Goal: Information Seeking & Learning: Learn about a topic

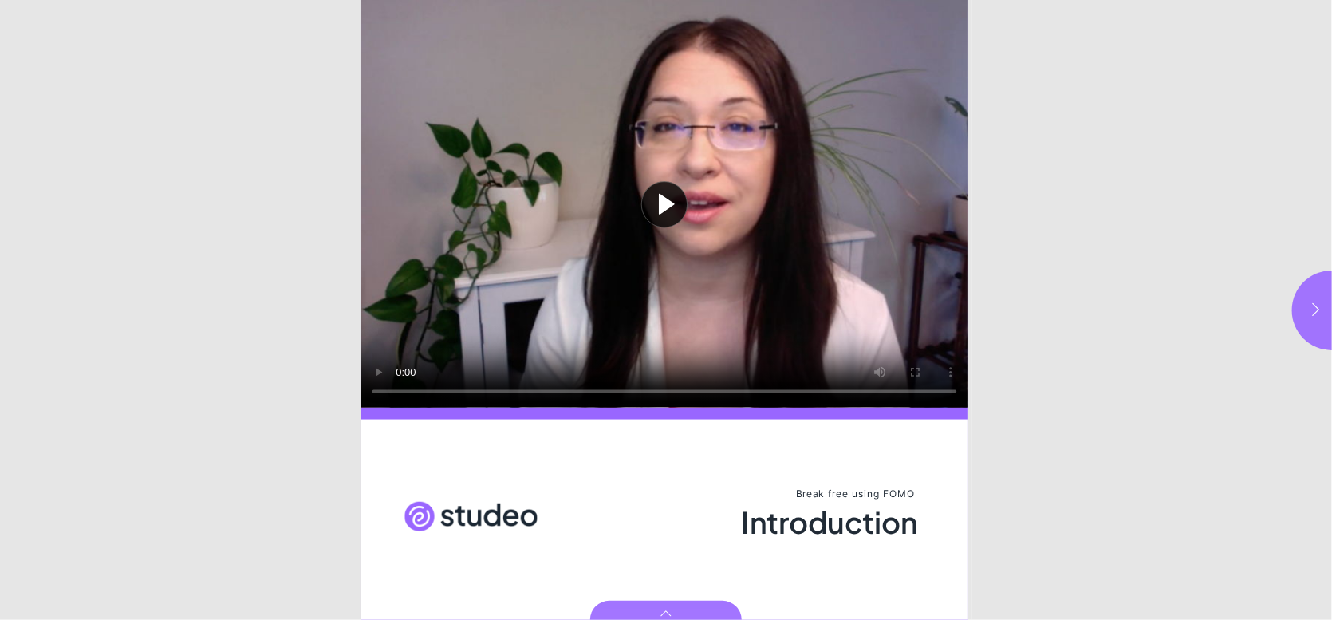
click at [372, 374] on button "Play video" at bounding box center [664, 203] width 608 height 407
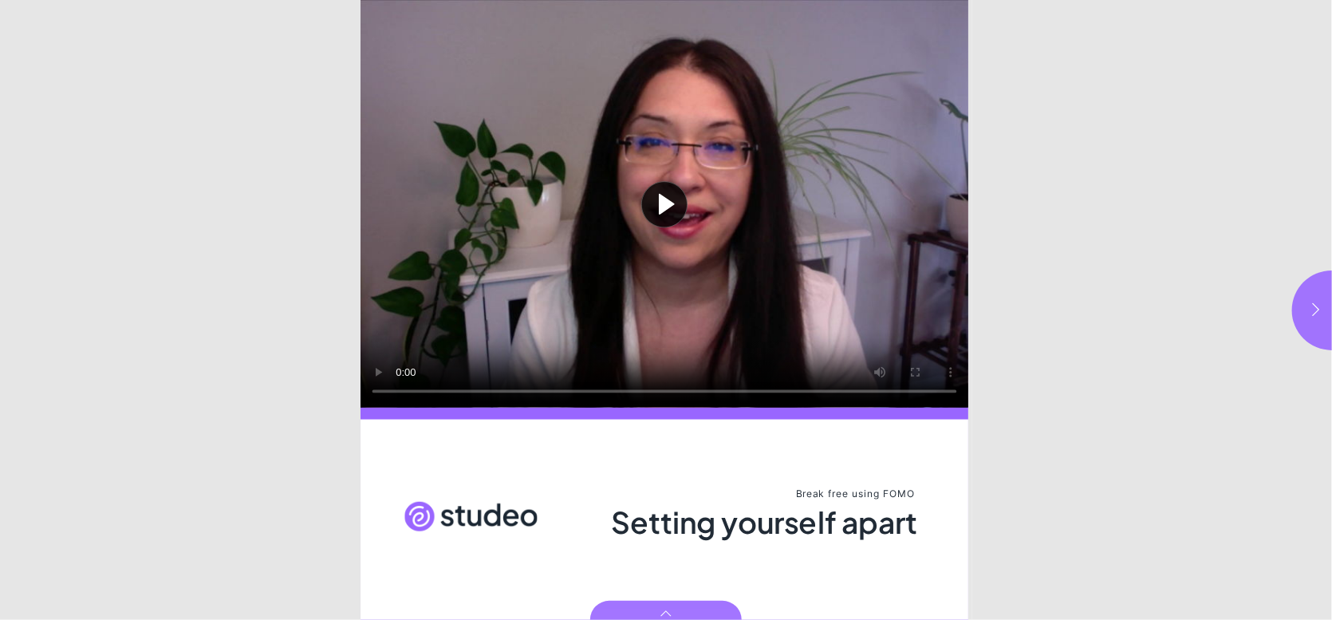
click at [675, 208] on button "Play video" at bounding box center [664, 203] width 608 height 407
click at [1322, 307] on icon "button" at bounding box center [1316, 309] width 16 height 16
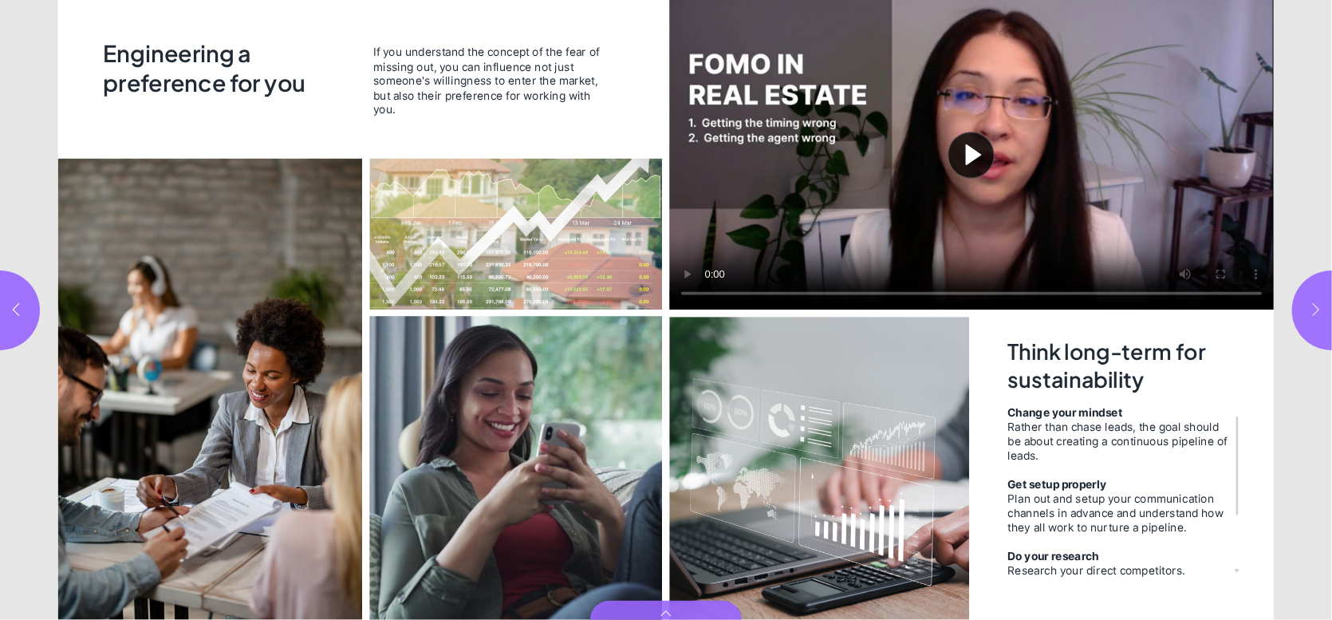
click at [1322, 307] on icon "button" at bounding box center [1316, 309] width 16 height 16
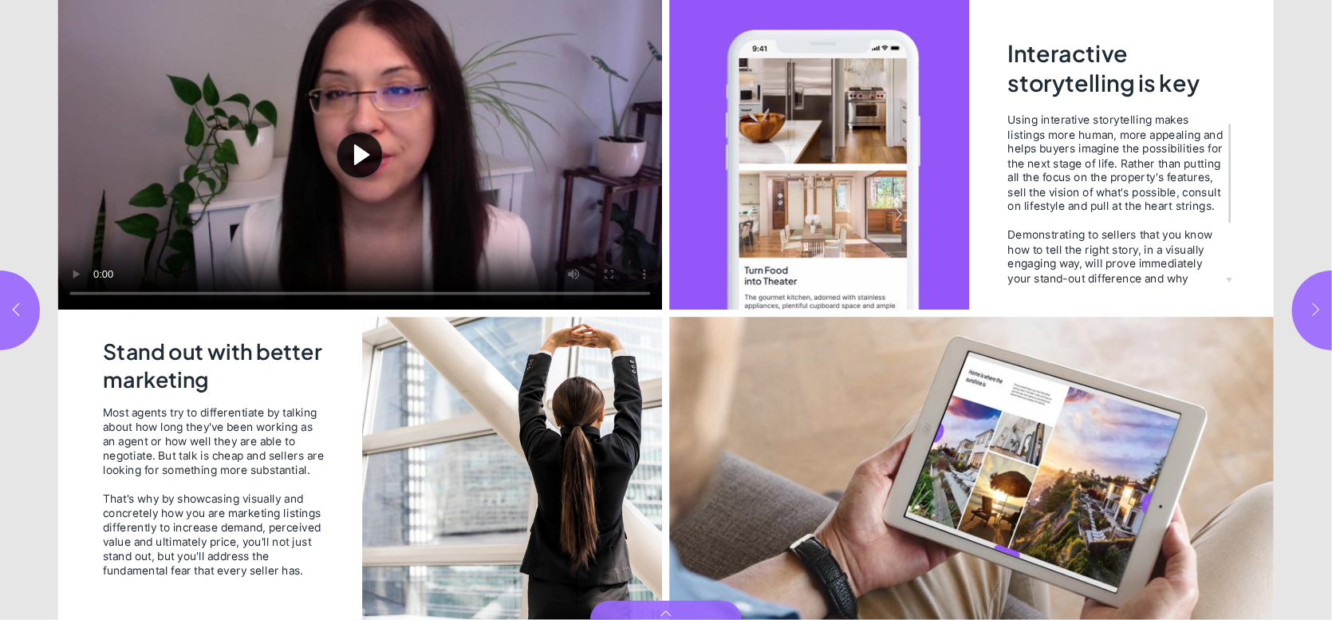
click at [1321, 307] on icon "button" at bounding box center [1316, 309] width 16 height 16
type input "*"
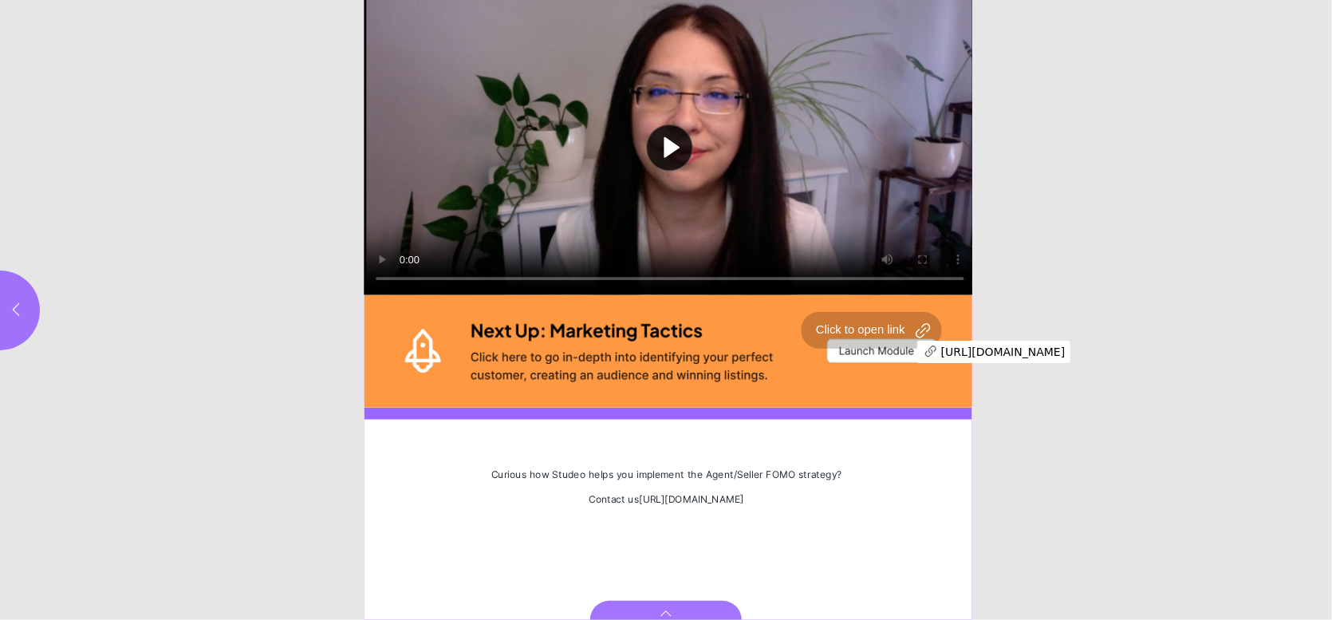
click at [893, 348] on div "Page 6" at bounding box center [670, 350] width 612 height 112
click at [879, 348] on div "Page 6" at bounding box center [670, 350] width 612 height 112
click at [913, 350] on div "Page 6" at bounding box center [670, 350] width 612 height 112
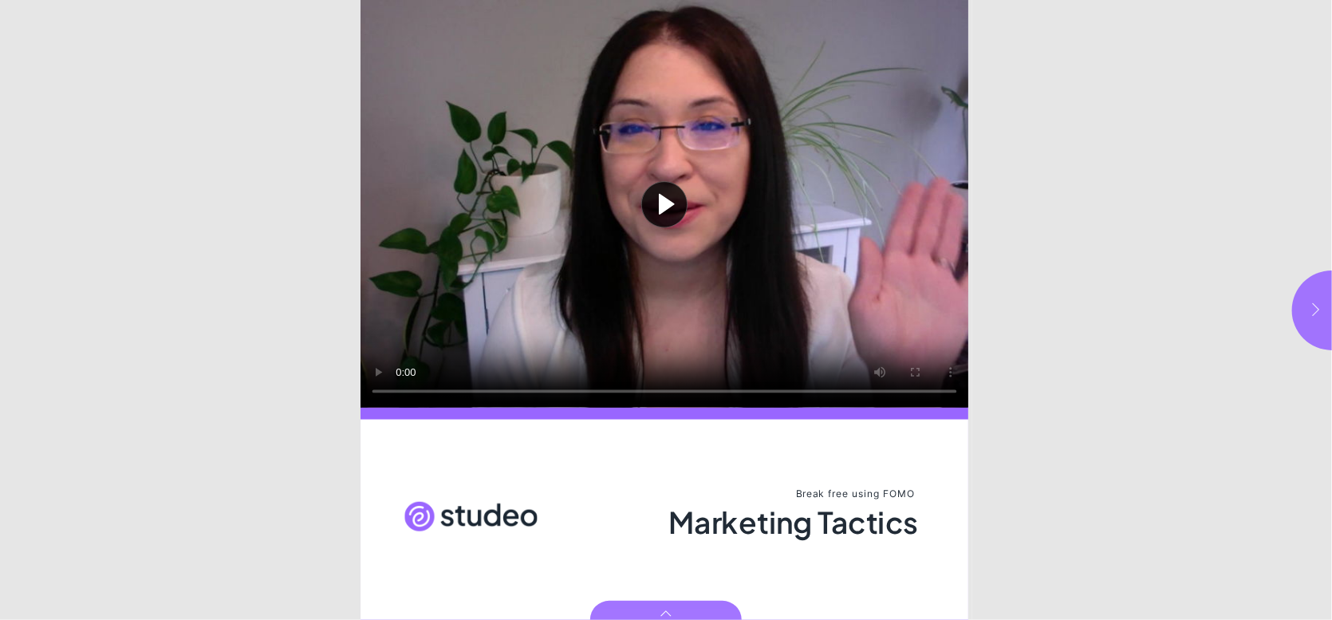
click at [1302, 319] on button "button" at bounding box center [1332, 310] width 80 height 80
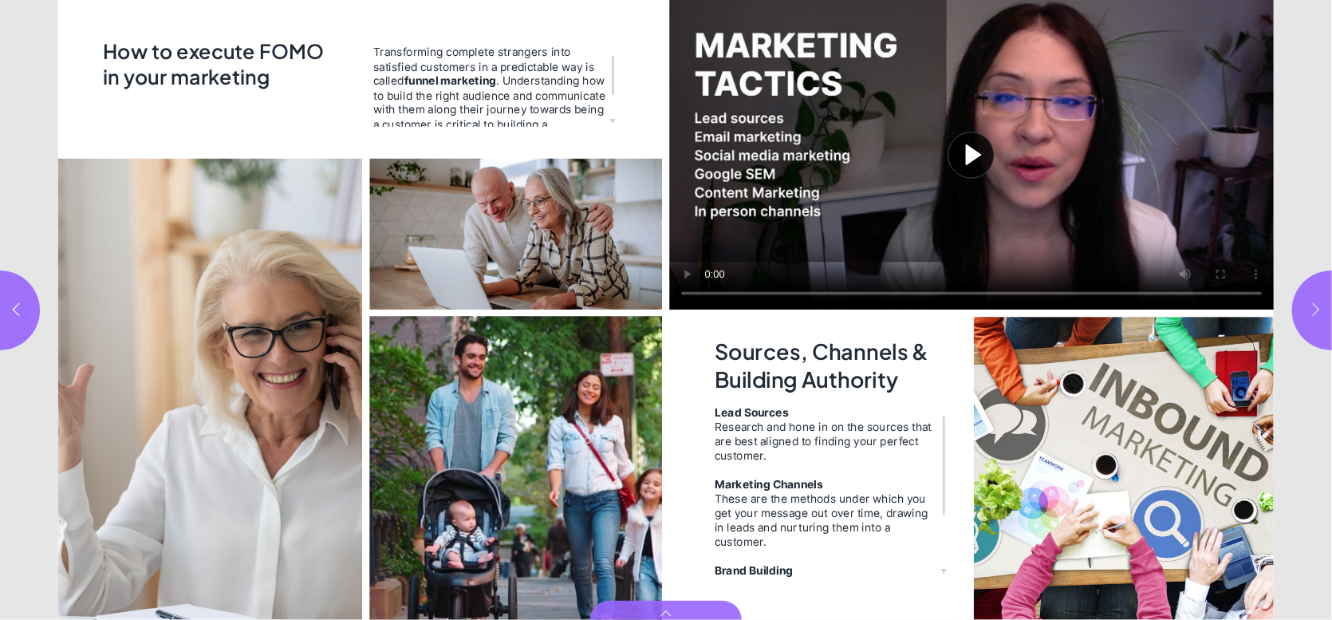
click at [1326, 313] on button "button" at bounding box center [1332, 310] width 80 height 80
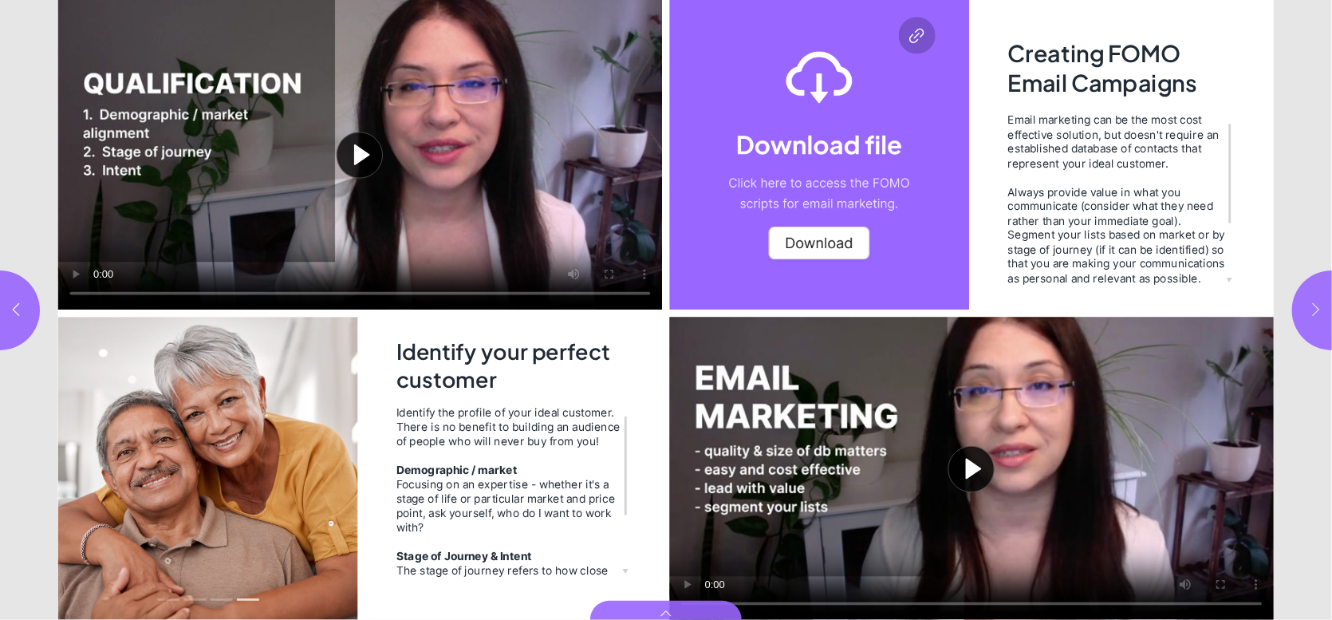
click at [1326, 314] on button "button" at bounding box center [1332, 310] width 80 height 80
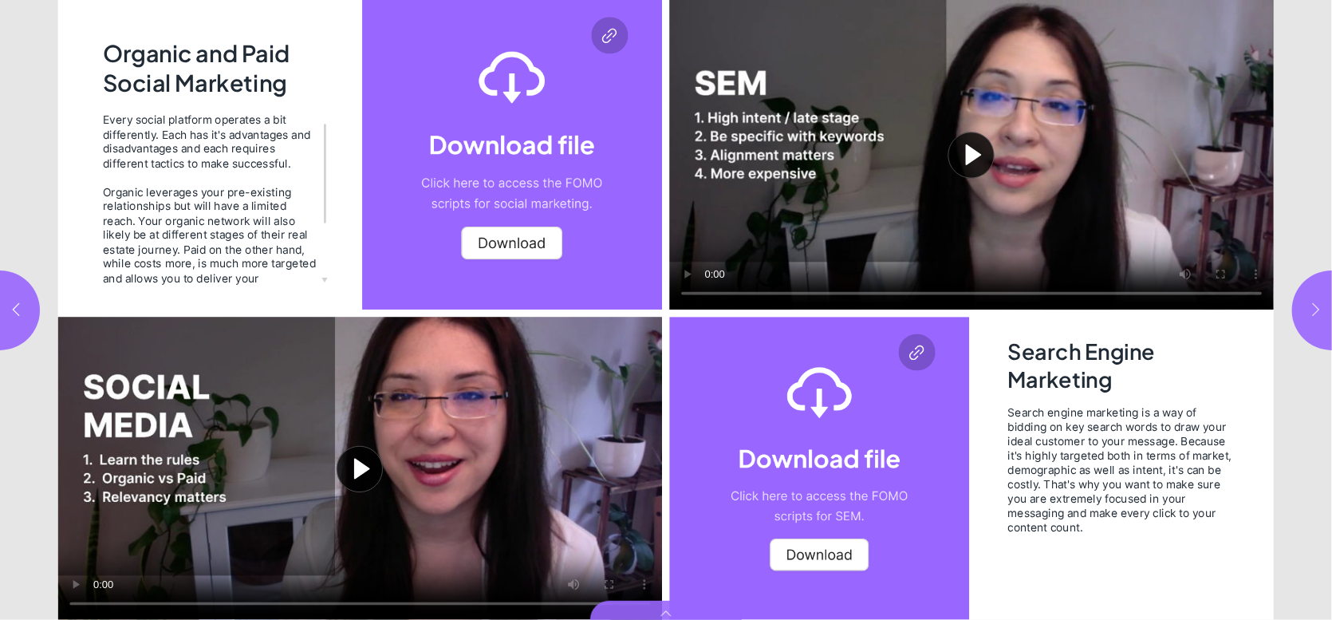
click at [1326, 314] on button "button" at bounding box center [1332, 310] width 80 height 80
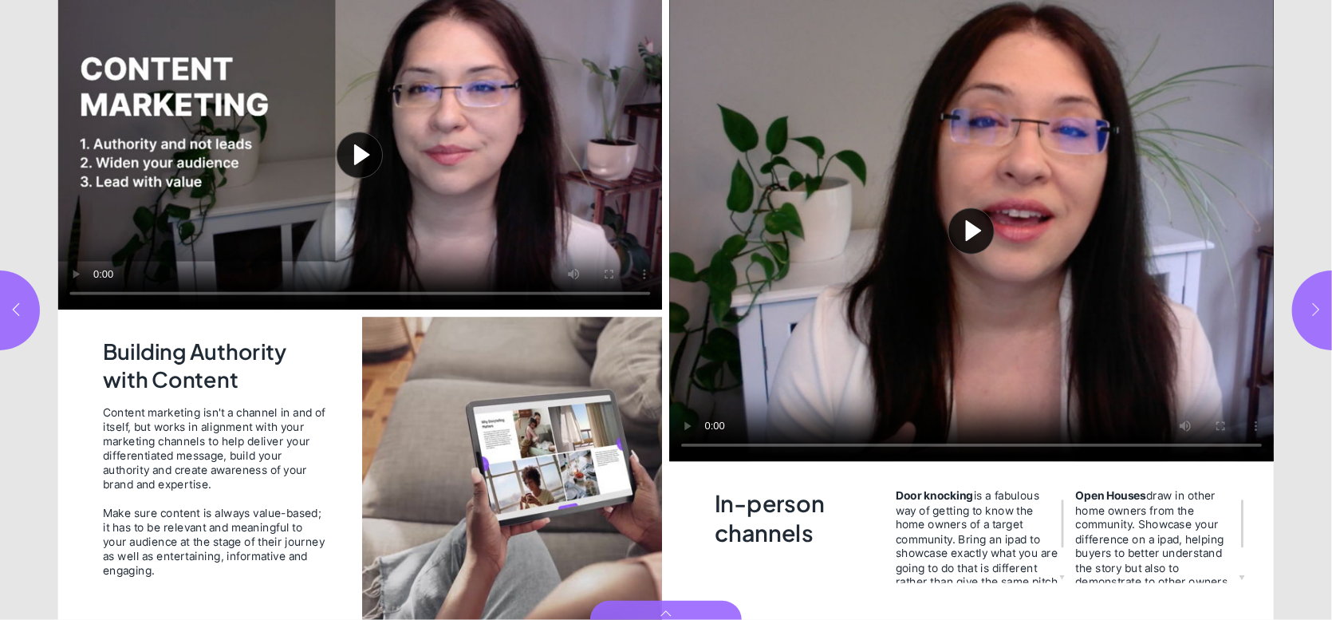
click at [1326, 314] on button "button" at bounding box center [1332, 310] width 80 height 80
type input "**"
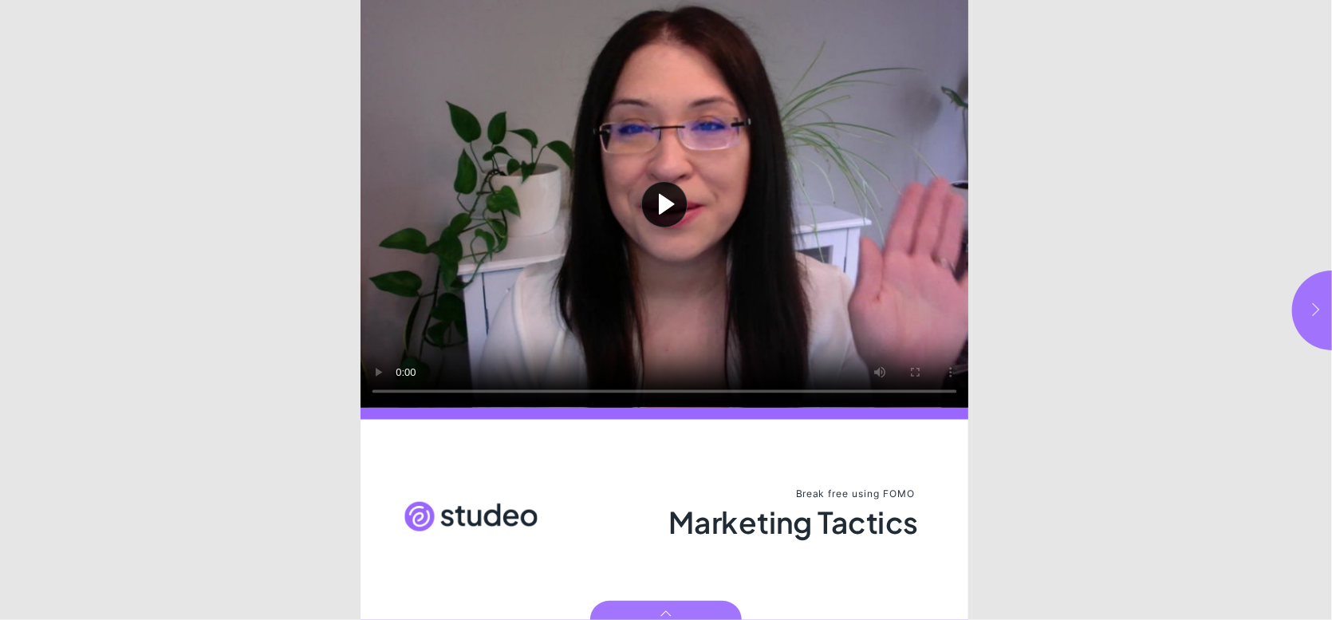
click at [1309, 313] on icon "button" at bounding box center [1316, 309] width 16 height 16
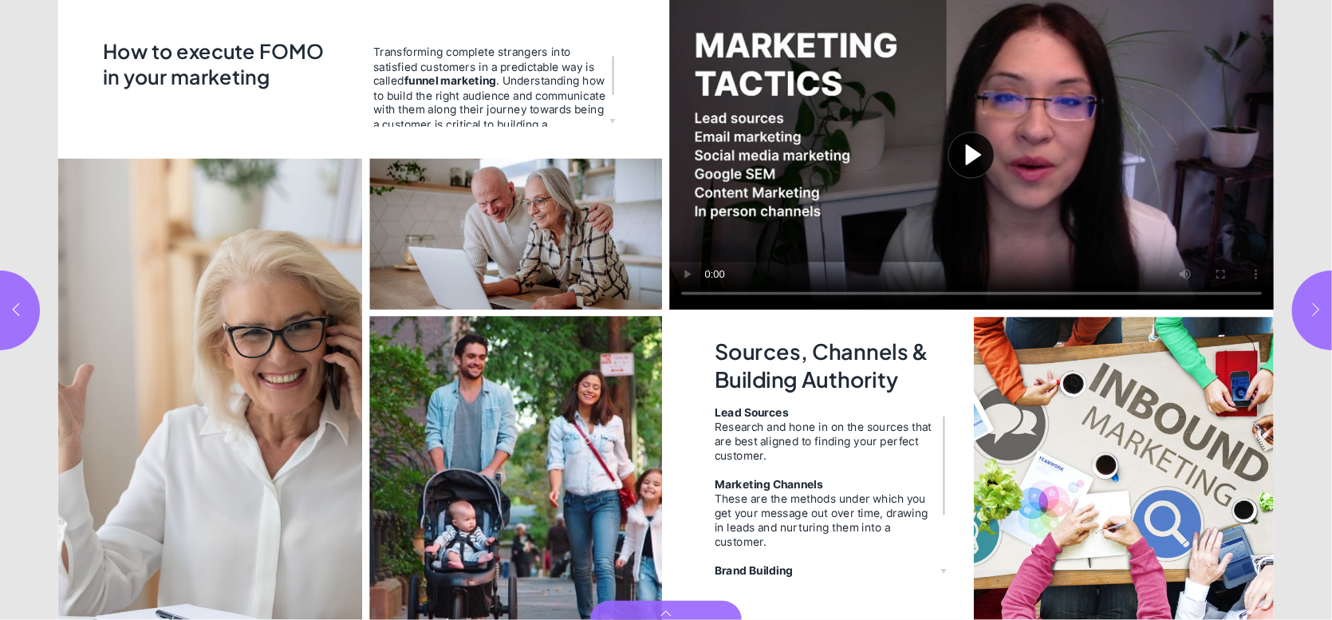
click at [1309, 313] on icon "button" at bounding box center [1316, 309] width 16 height 16
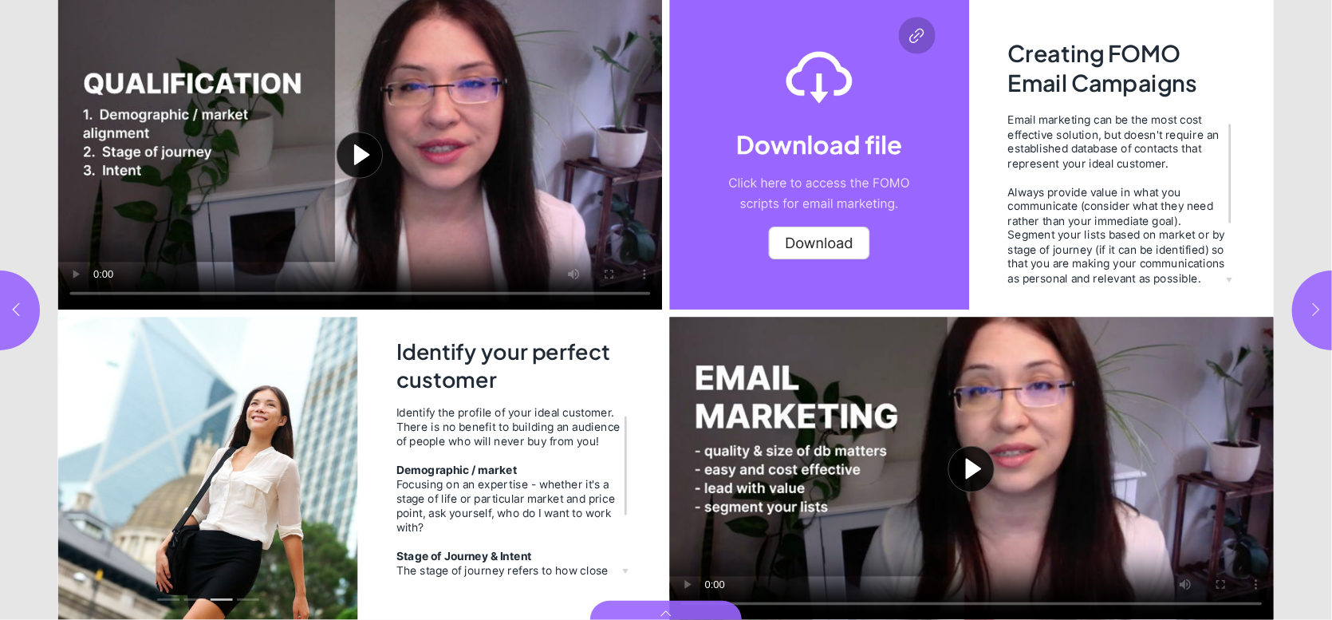
click at [1313, 308] on icon "button" at bounding box center [1316, 309] width 16 height 16
type input "***"
